Goal: Register for event/course

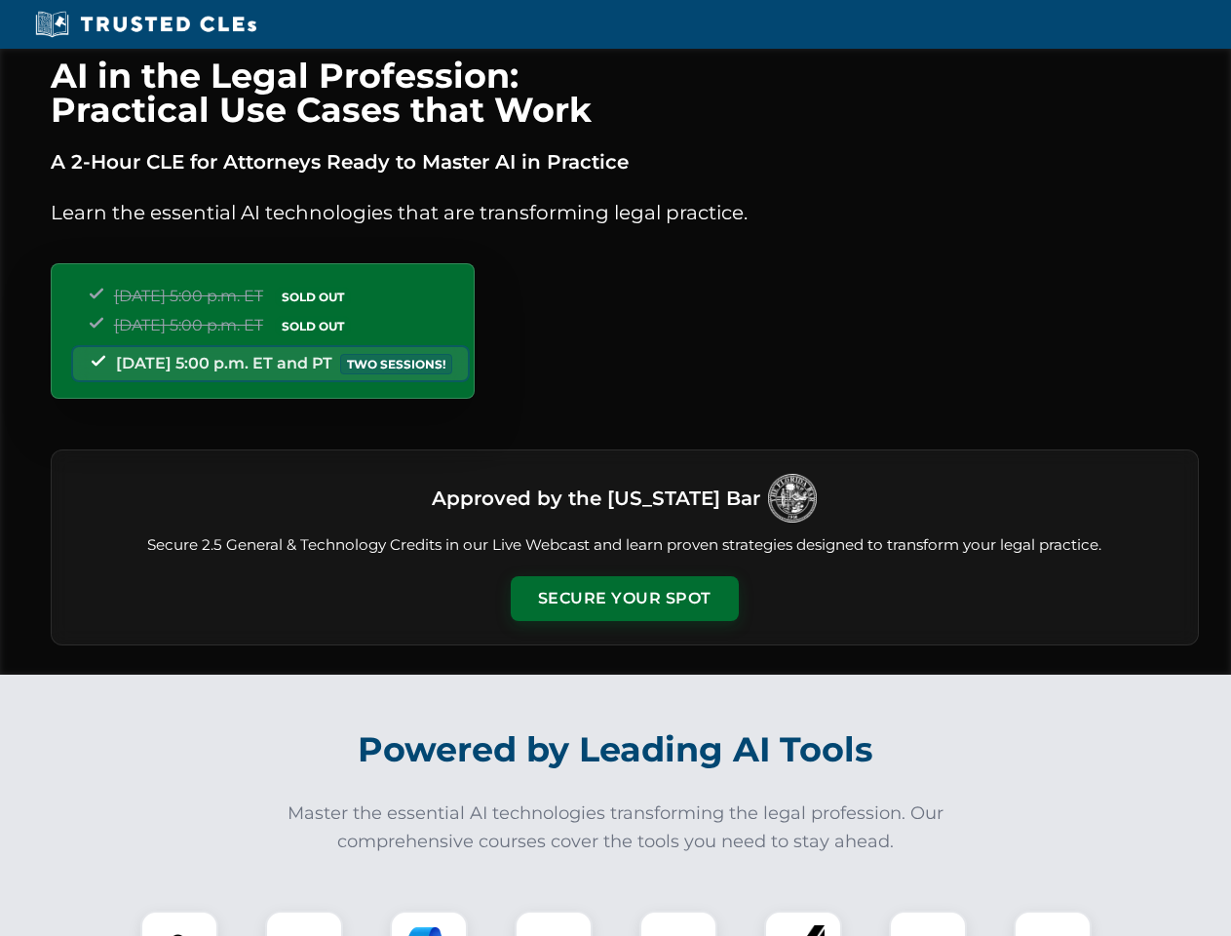
click at [624, 599] on button "Secure Your Spot" at bounding box center [625, 598] width 228 height 45
click at [179, 923] on img at bounding box center [179, 949] width 57 height 57
click at [304, 923] on div at bounding box center [304, 950] width 78 height 78
click at [429, 923] on div at bounding box center [429, 950] width 78 height 78
